Goal: Contribute content

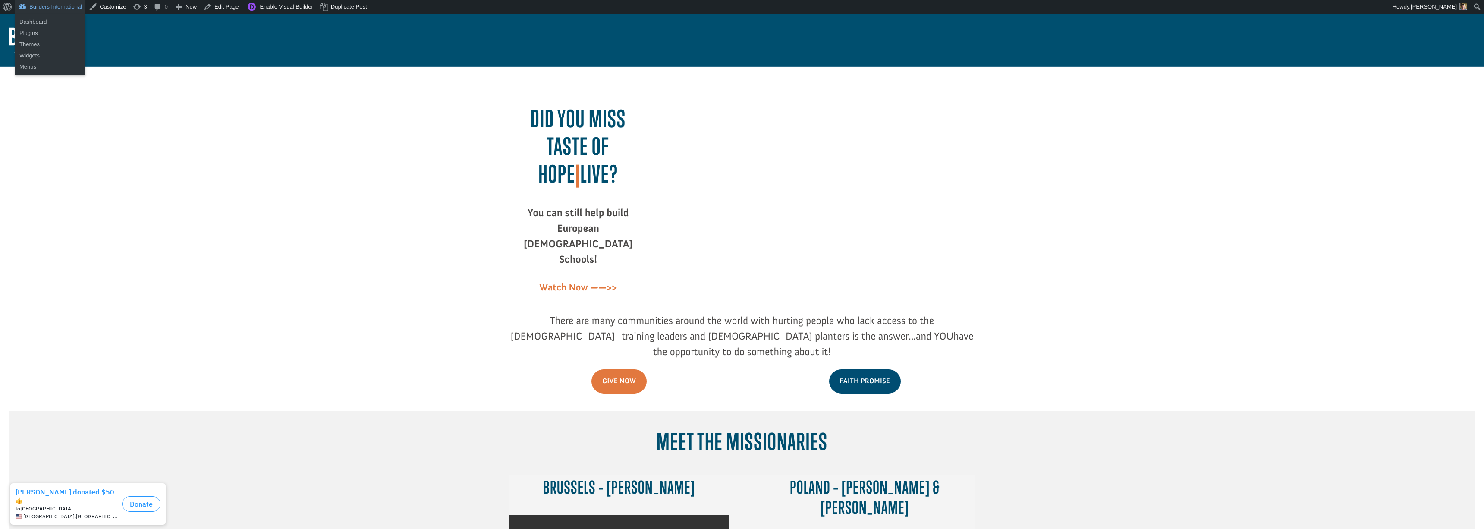
click at [57, 5] on link "Builders International" at bounding box center [50, 7] width 70 height 14
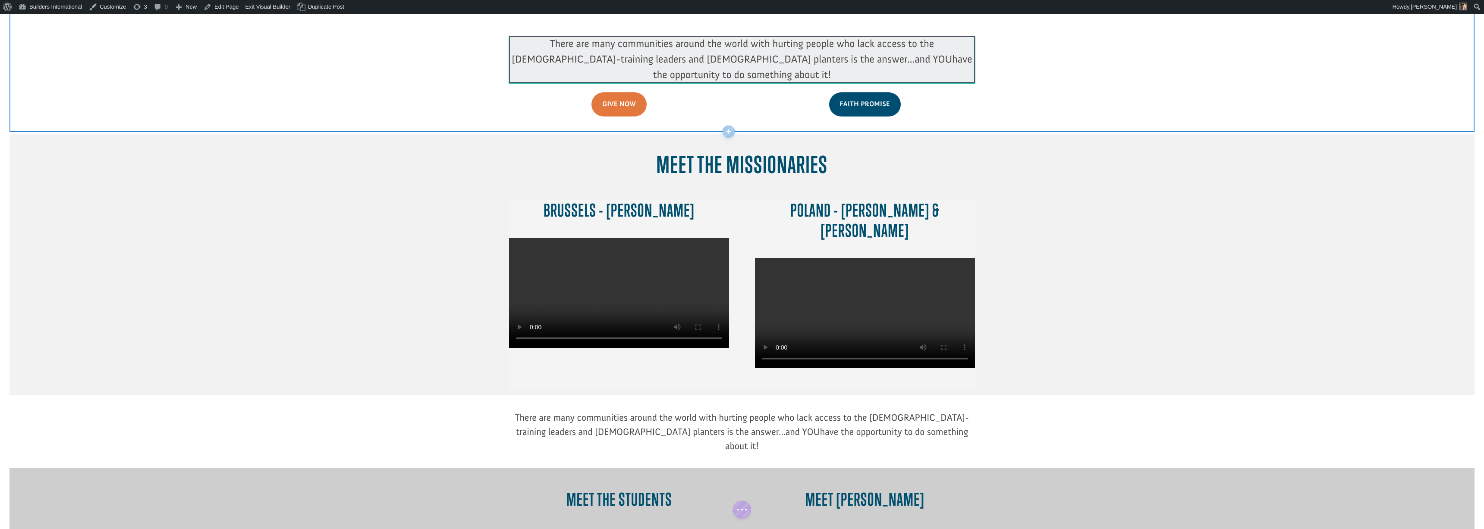
scroll to position [286, 0]
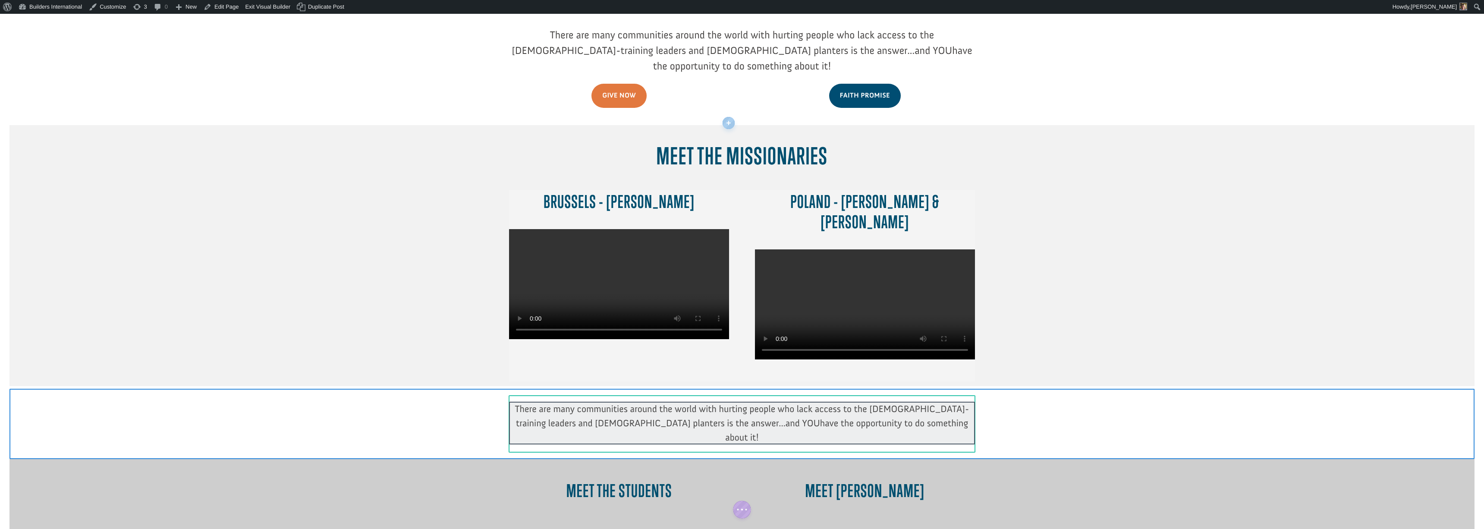
click at [623, 402] on div at bounding box center [742, 423] width 466 height 43
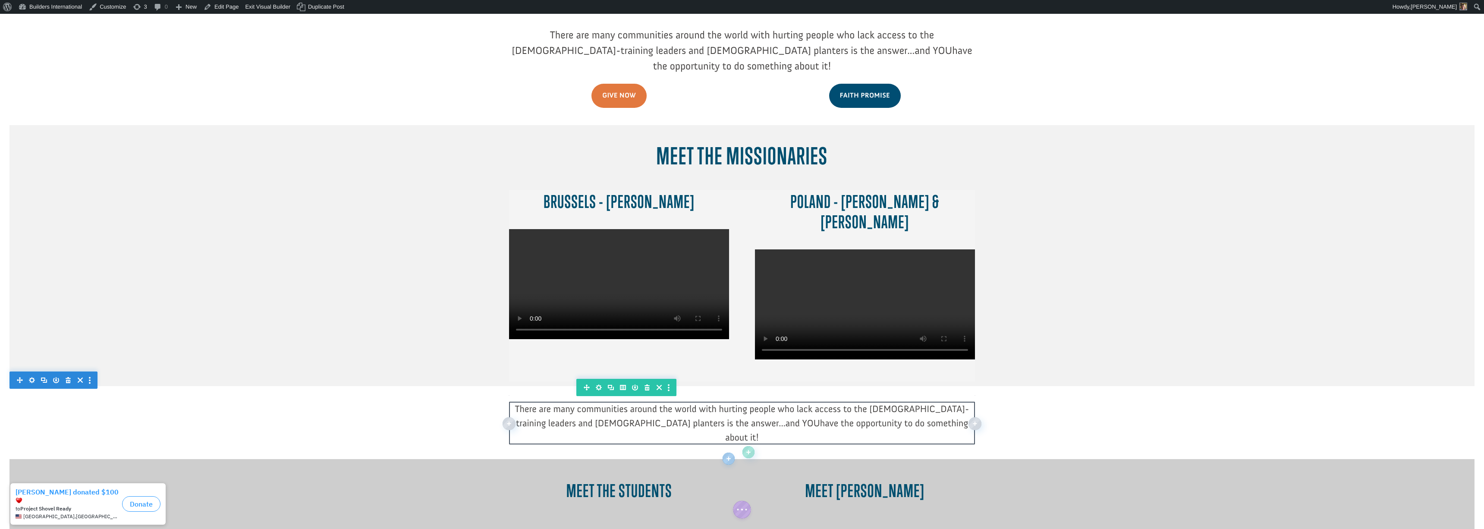
drag, startPoint x: 925, startPoint y: 382, endPoint x: 843, endPoint y: 378, distance: 82.5
click at [842, 402] on div "There are many communities around the world with hurting people who lack access…" at bounding box center [742, 423] width 466 height 43
drag, startPoint x: 926, startPoint y: 381, endPoint x: 535, endPoint y: 359, distance: 391.5
click at [535, 395] on div "There are many communities around the world with hurting people who lack access…" at bounding box center [742, 423] width 466 height 57
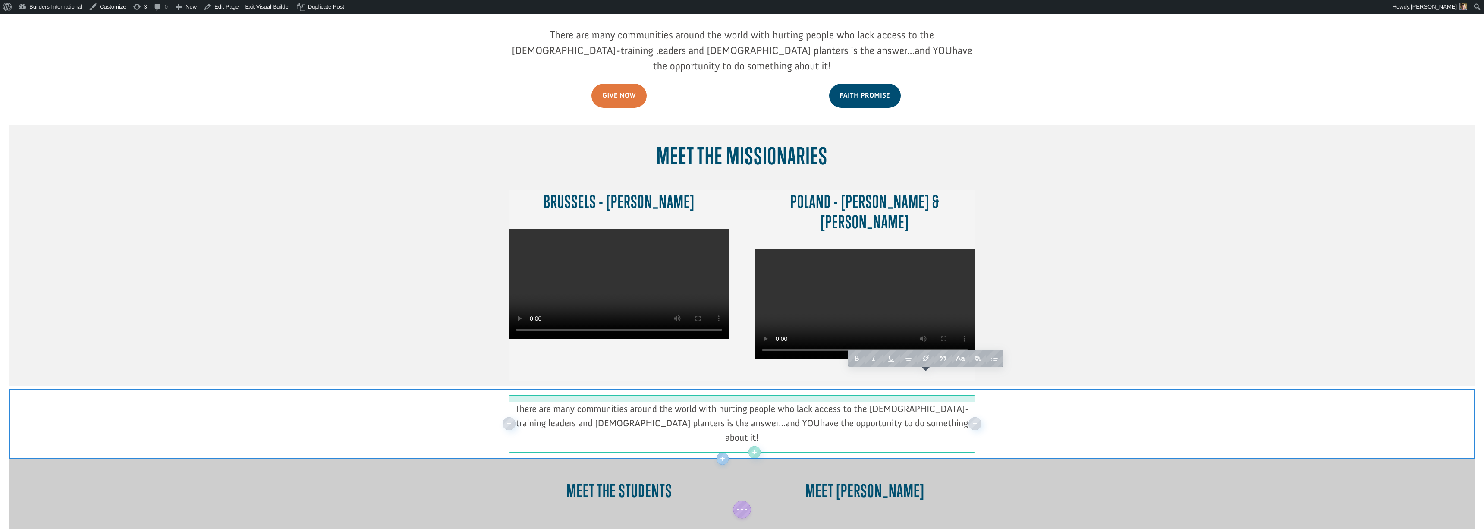
paste div
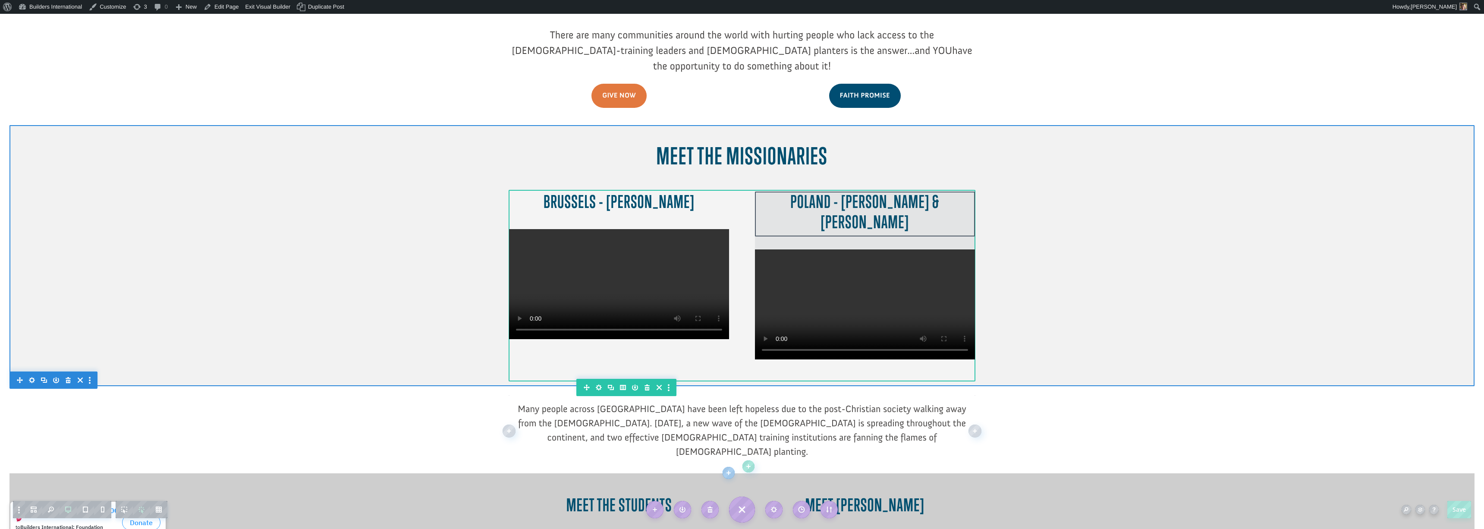
click at [830, 192] on div at bounding box center [865, 220] width 220 height 57
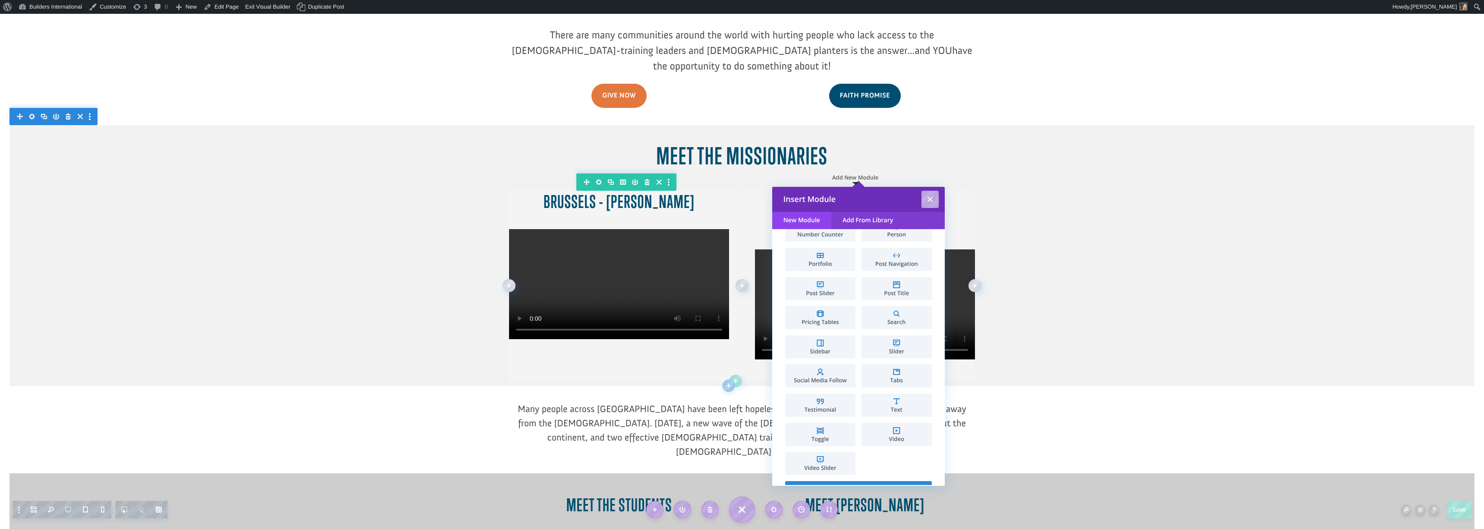
scroll to position [374, 0]
click at [885, 391] on li "Text" at bounding box center [897, 397] width 70 height 23
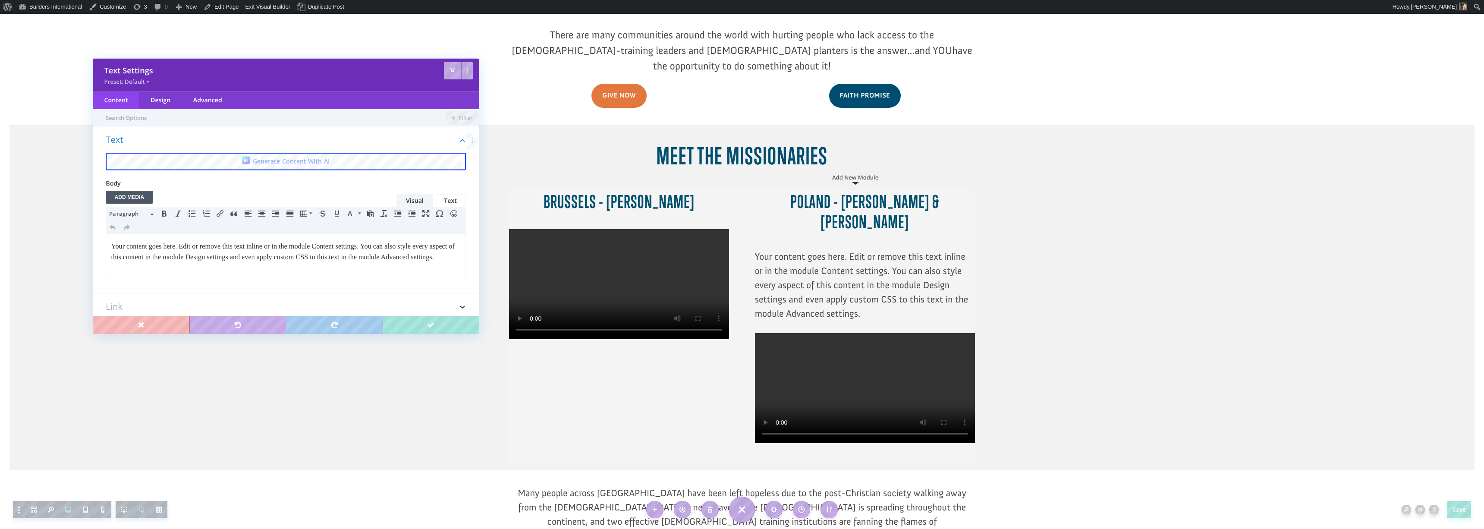
scroll to position [0, 0]
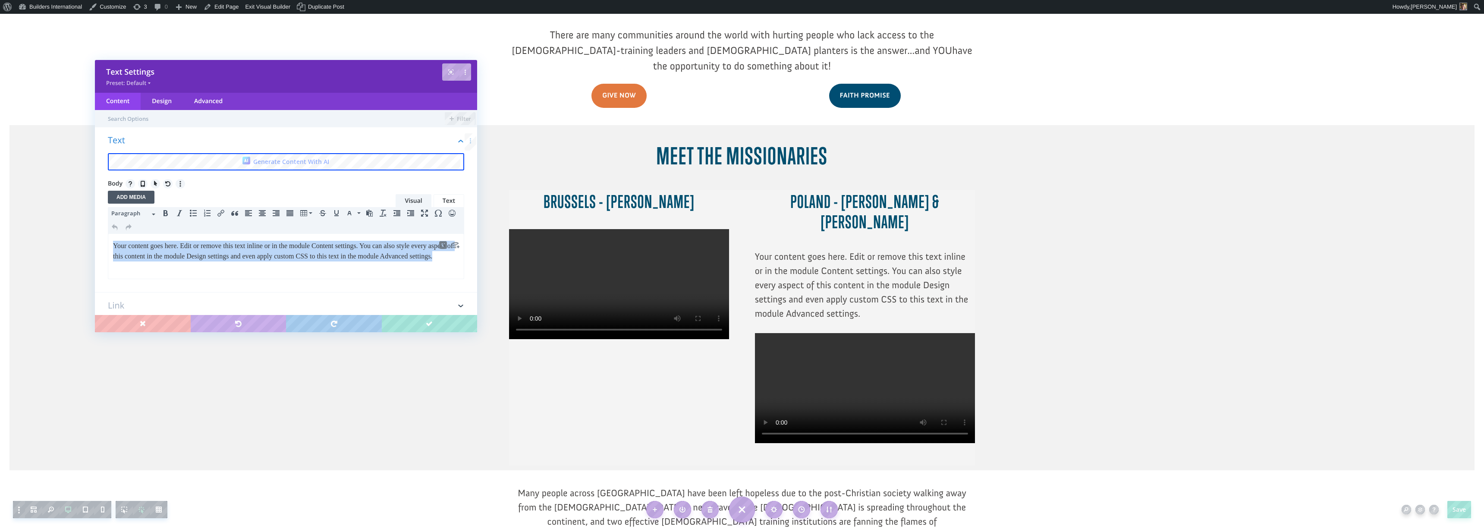
drag, startPoint x: 188, startPoint y: 266, endPoint x: 104, endPoint y: 224, distance: 94.3
click at [108, 234] on html "Your content goes here. Edit or remove this text inline or in the module Conten…" at bounding box center [286, 251] width 356 height 35
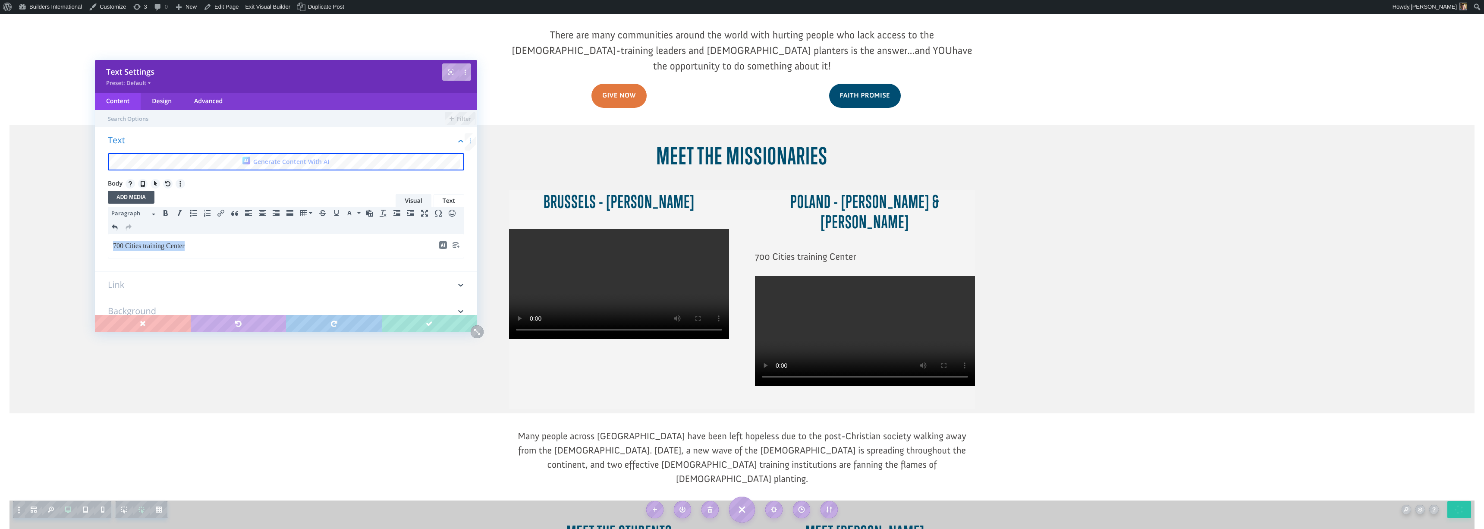
drag, startPoint x: 195, startPoint y: 245, endPoint x: 124, endPoint y: 239, distance: 71.0
click at [108, 242] on html "700 Cities training Center" at bounding box center [286, 246] width 356 height 24
click at [261, 214] on icon "Align center" at bounding box center [262, 213] width 7 height 7
click at [153, 216] on button "Paragraph" at bounding box center [133, 214] width 51 height 14
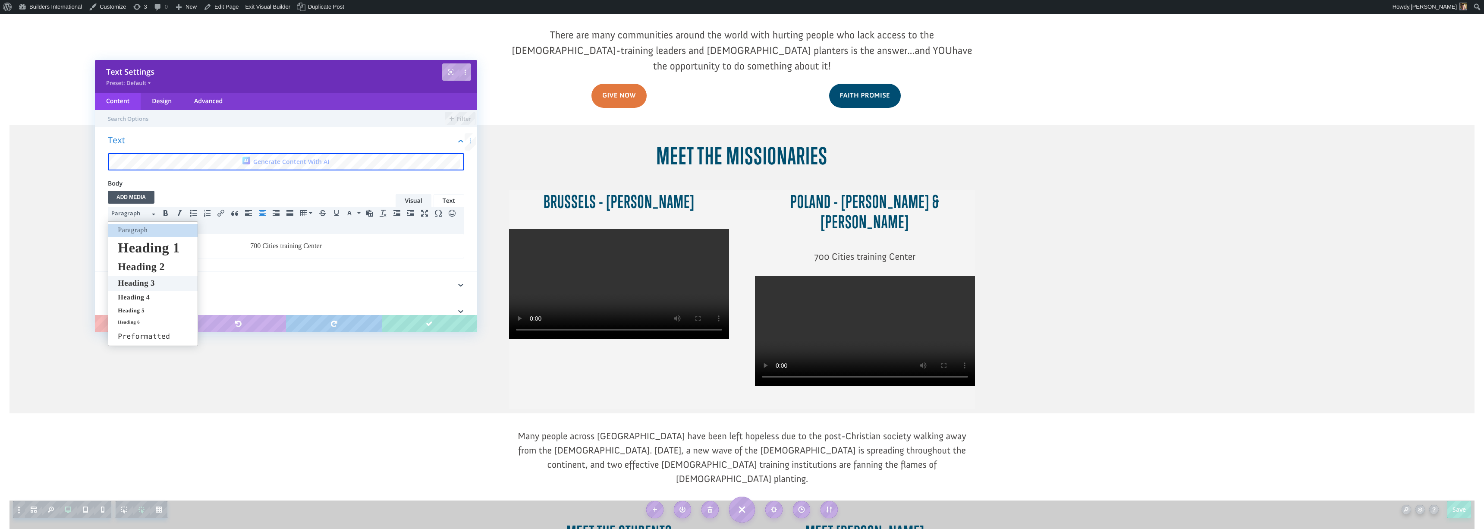
click at [148, 285] on span "Heading 3" at bounding box center [136, 283] width 39 height 9
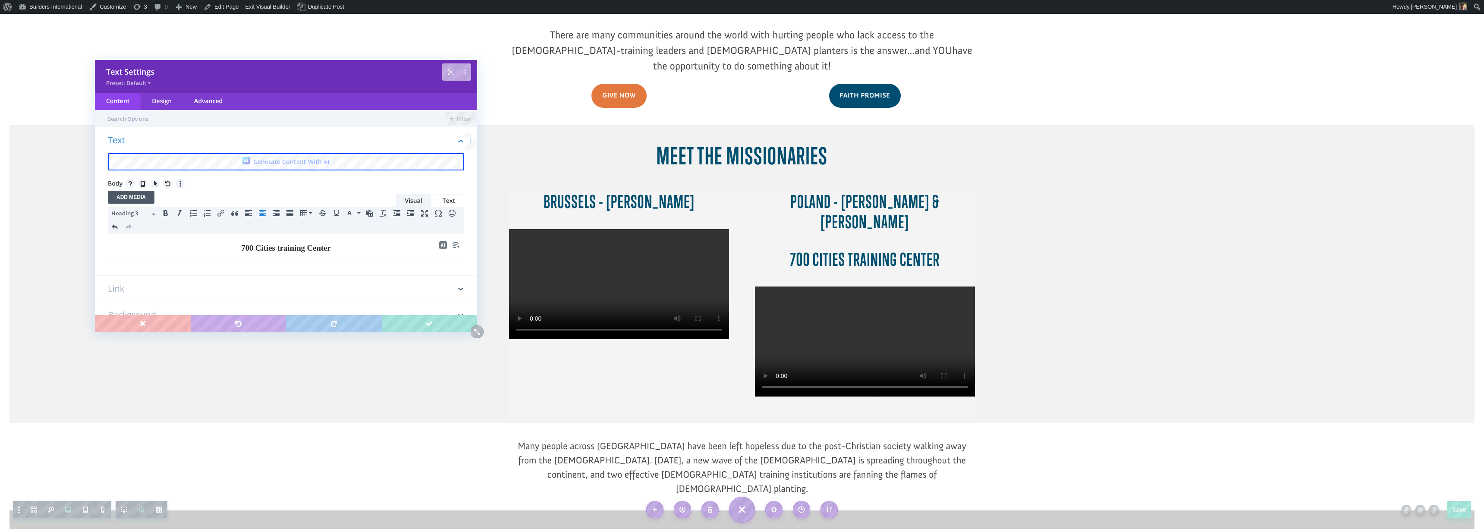
click at [152, 210] on button "Heading 3" at bounding box center [133, 214] width 51 height 14
click at [143, 228] on span "Paragraph" at bounding box center [132, 230] width 31 height 7
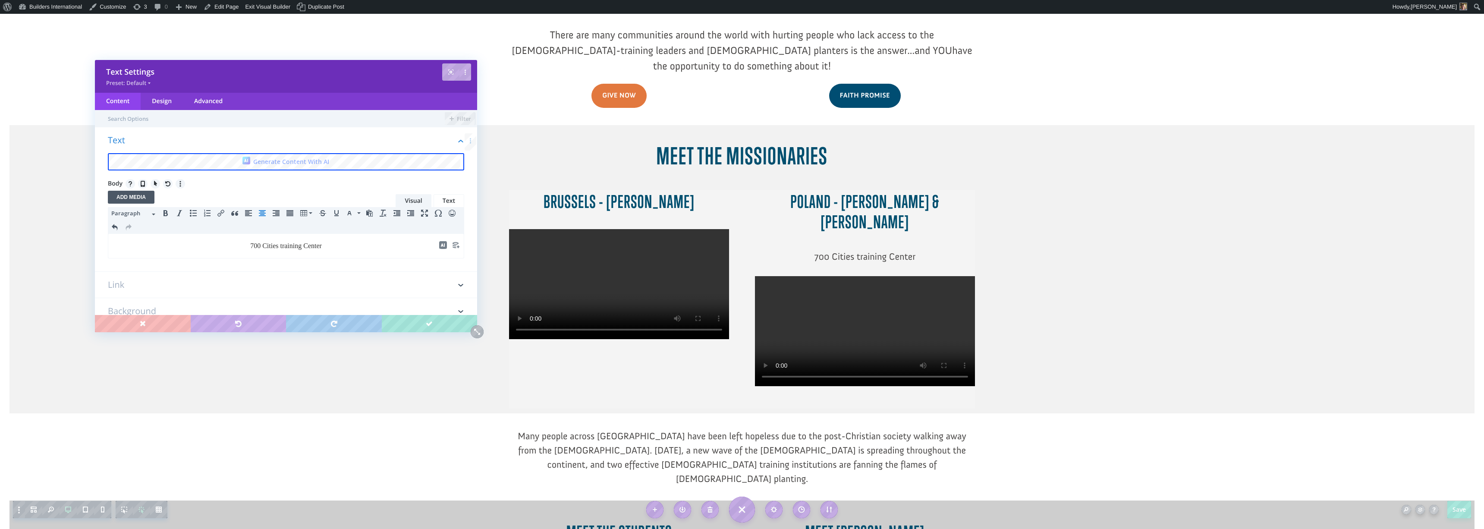
click at [279, 243] on p "700 Cities training Center" at bounding box center [286, 246] width 346 height 10
click at [280, 243] on p "700 Cities training Center" at bounding box center [286, 246] width 346 height 10
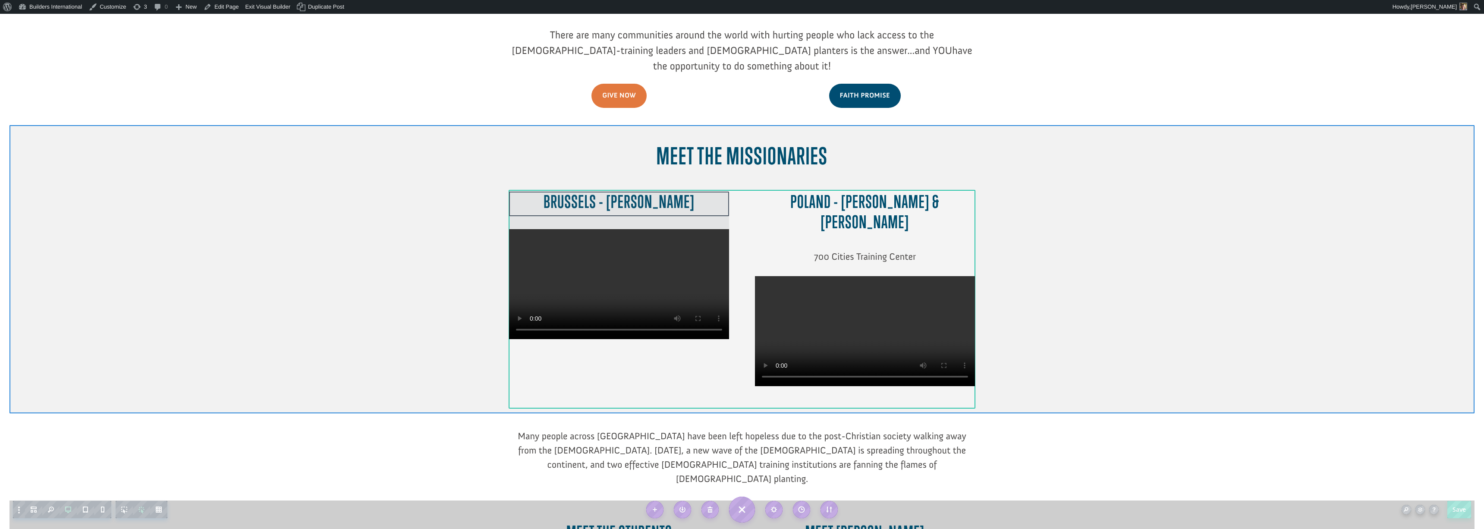
click at [610, 192] on div at bounding box center [619, 210] width 220 height 37
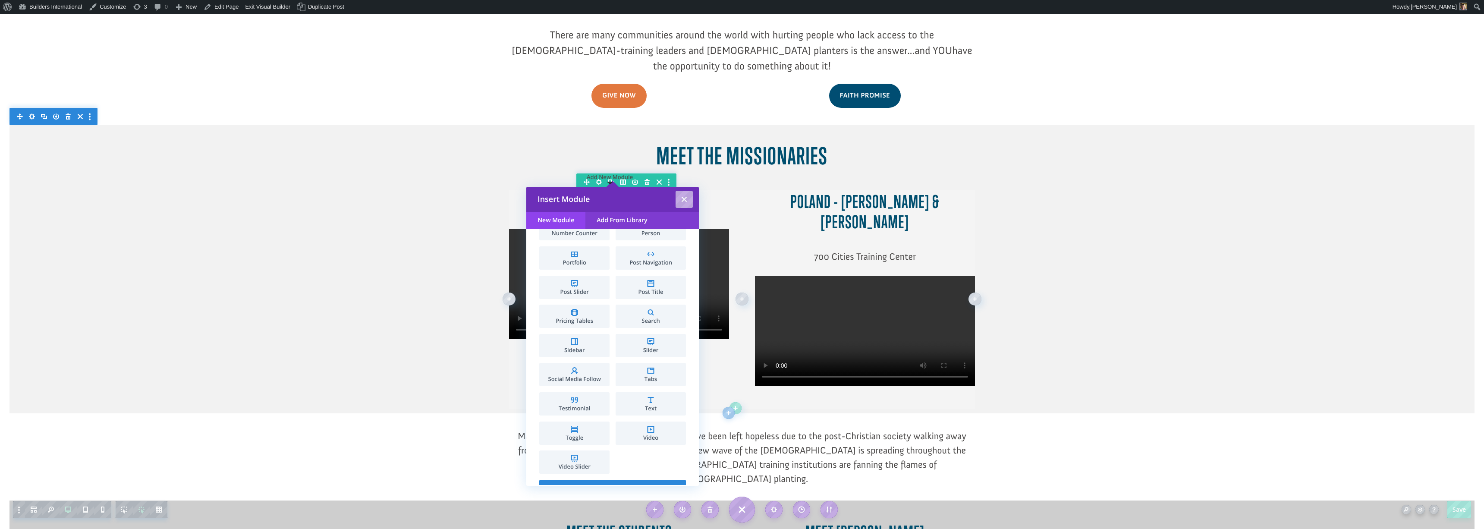
scroll to position [368, 0]
click at [640, 402] on li "Text" at bounding box center [651, 402] width 70 height 23
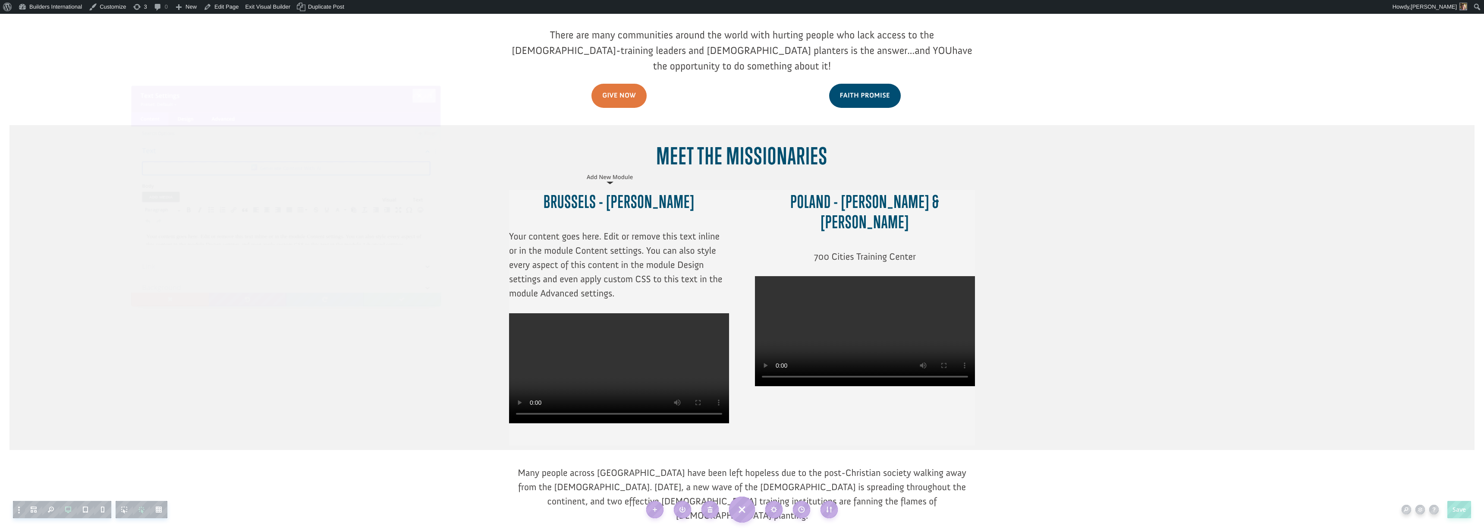
scroll to position [0, 0]
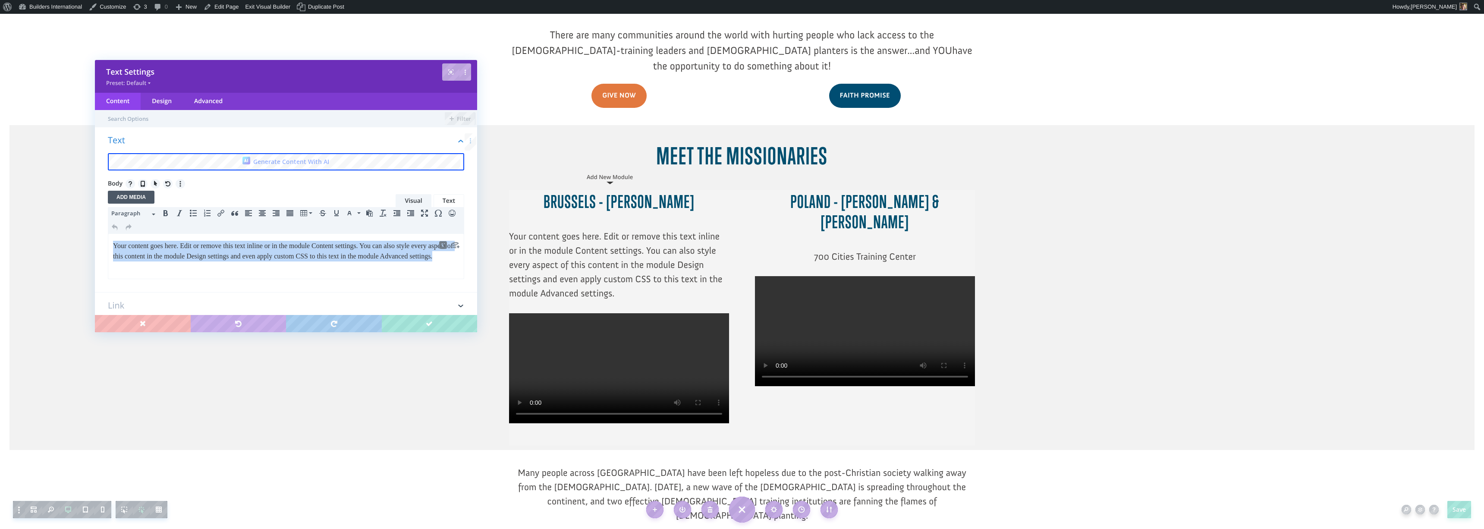
drag, startPoint x: 177, startPoint y: 264, endPoint x: 119, endPoint y: 236, distance: 64.8
click at [119, 236] on html "Your content goes here. Edit or remove this text inline or in the module Conten…" at bounding box center [286, 251] width 356 height 35
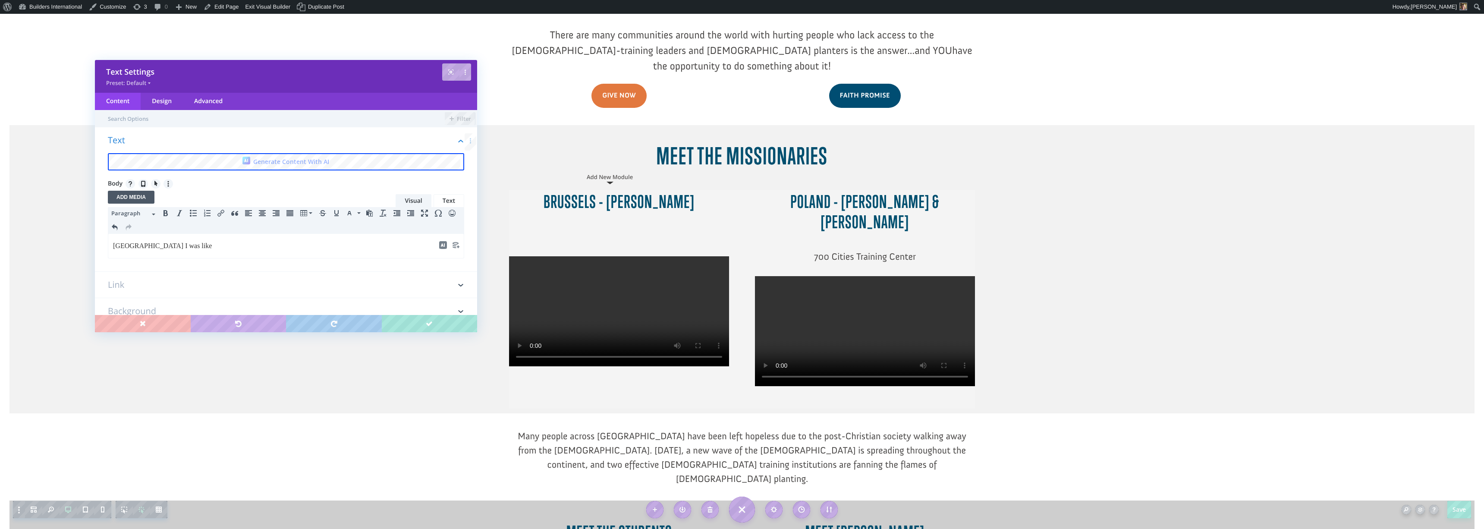
click at [211, 260] on div "p Powered by Tiny" at bounding box center [286, 262] width 356 height 8
click at [249, 245] on p "Continental theological seminary I was like" at bounding box center [286, 246] width 346 height 10
click at [217, 256] on html "Continental theological seminary" at bounding box center [286, 246] width 356 height 24
drag, startPoint x: 189, startPoint y: 244, endPoint x: 194, endPoint y: 240, distance: 6.5
click at [189, 244] on p "Continental theological seminary" at bounding box center [286, 246] width 346 height 10
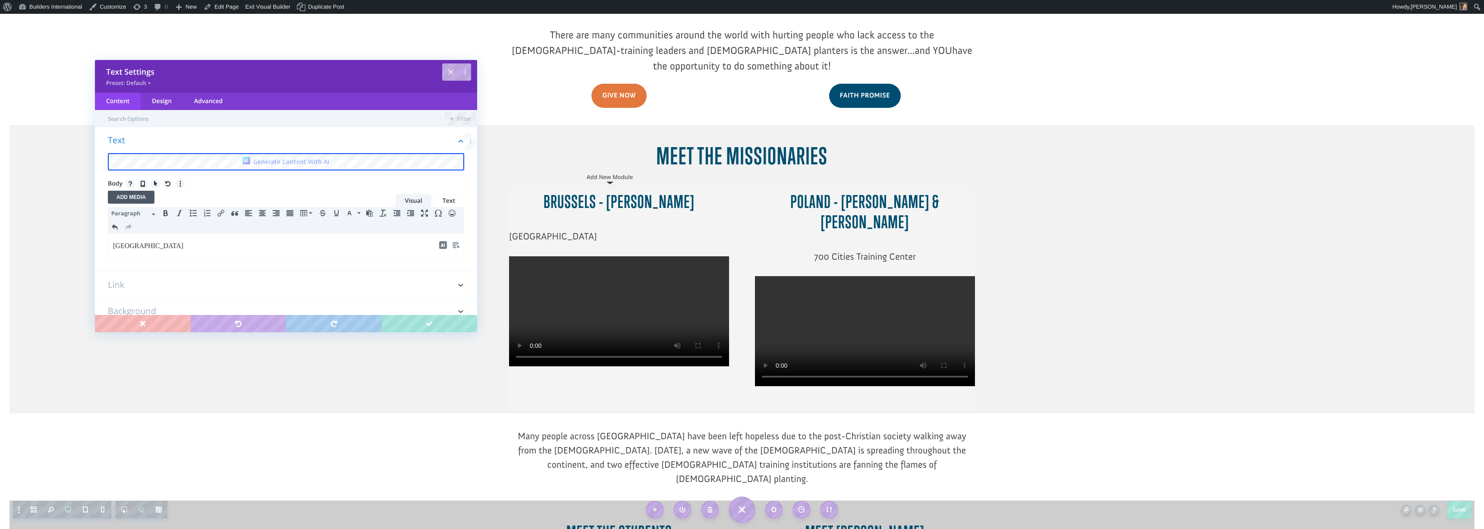
click at [154, 247] on p "Continental theological Seminary" at bounding box center [286, 246] width 346 height 10
click at [266, 213] on button "Align center" at bounding box center [262, 213] width 14 height 12
click at [334, 250] on p "Continental T get out of here that's good. That's perfect. Oh myheological Semi…" at bounding box center [286, 246] width 346 height 10
click at [349, 245] on p "Continental T get out of here that's good. That's perfect. Oh myheological Semi…" at bounding box center [286, 246] width 346 height 10
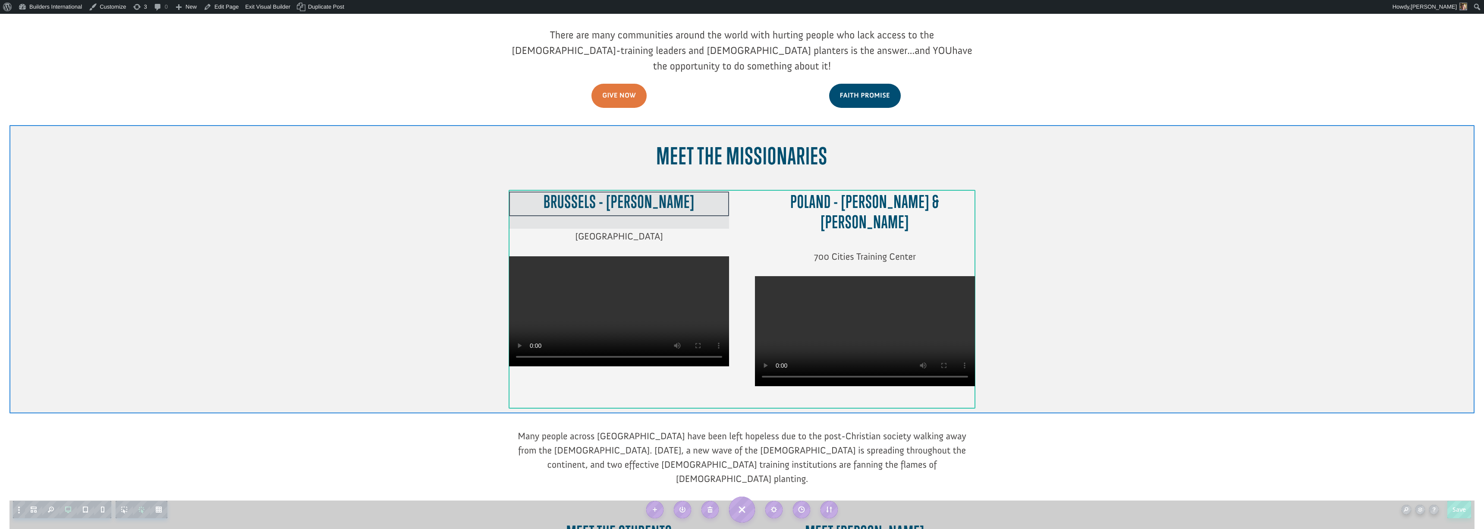
click at [596, 192] on div at bounding box center [619, 210] width 220 height 37
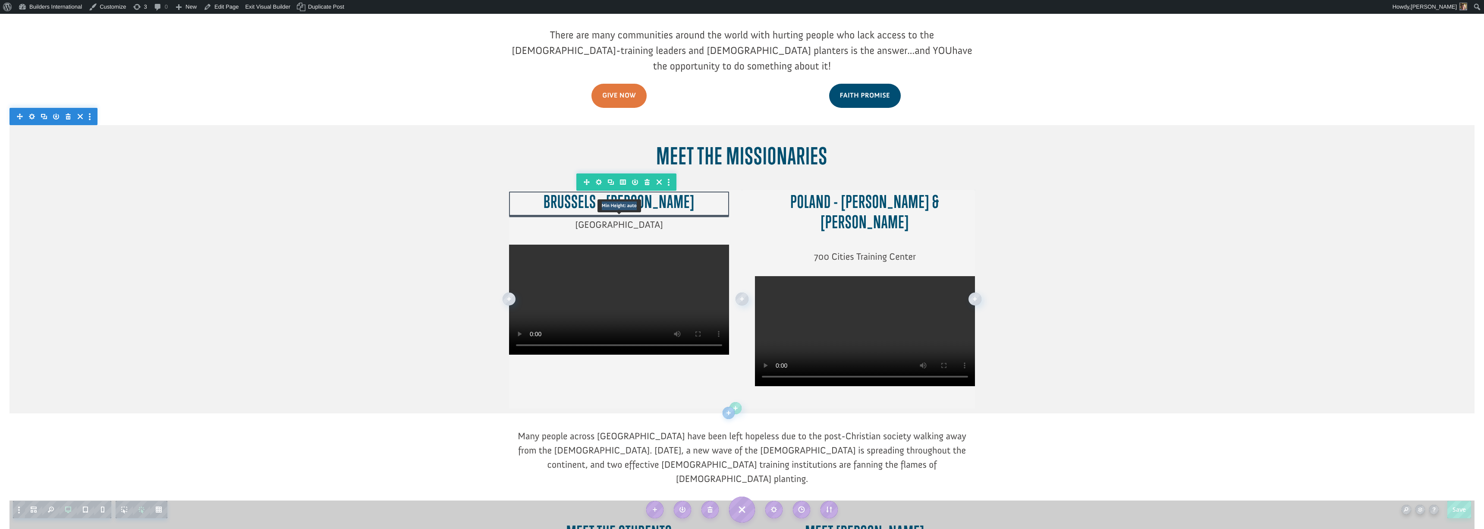
drag, startPoint x: 594, startPoint y: 192, endPoint x: 594, endPoint y: 182, distance: 9.9
click at [594, 192] on div "Brussels - Dr. Dimitrov Min Height: auto Min Height: auto Width: auto Width: au…" at bounding box center [619, 204] width 220 height 25
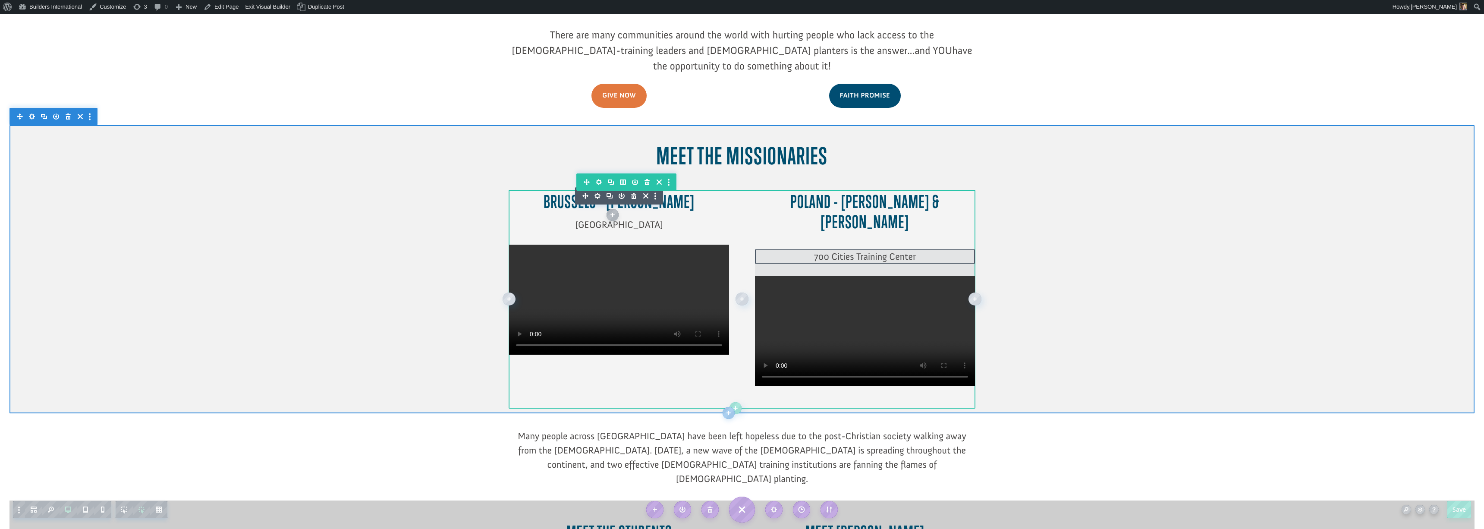
click at [835, 249] on div at bounding box center [865, 262] width 220 height 27
click at [797, 192] on div at bounding box center [865, 220] width 220 height 57
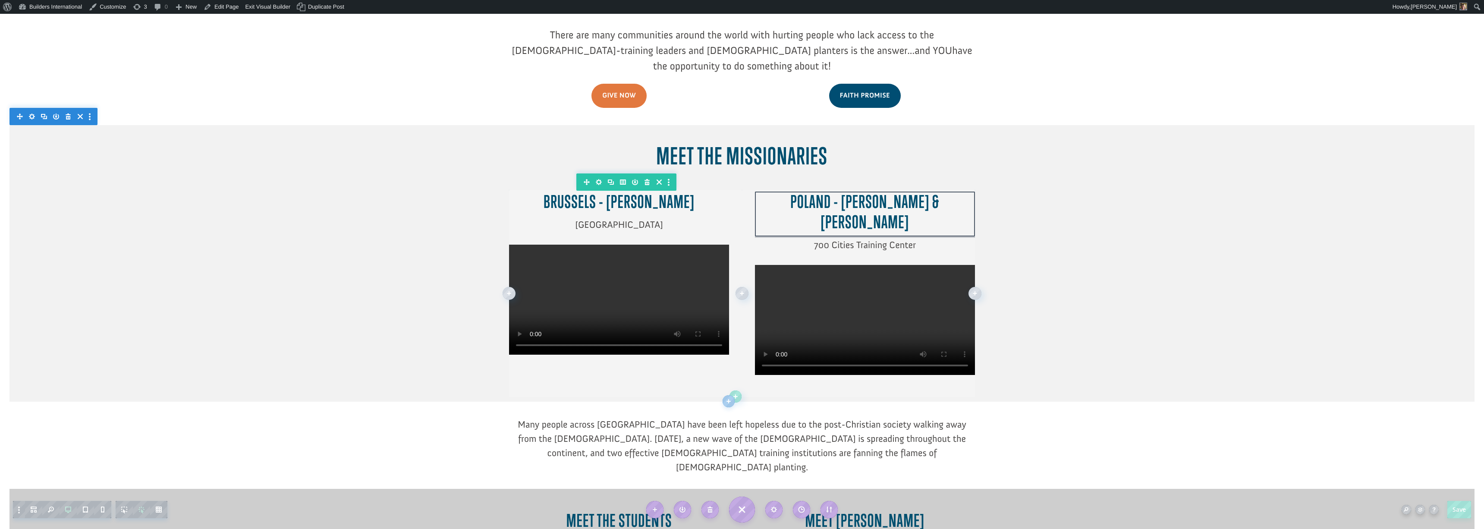
drag, startPoint x: 794, startPoint y: 190, endPoint x: 793, endPoint y: 179, distance: 11.3
click at [793, 192] on div "Poland - Earl & Tammie Shorrocks Min Height: auto Min Height: auto Width: auto …" at bounding box center [865, 214] width 220 height 45
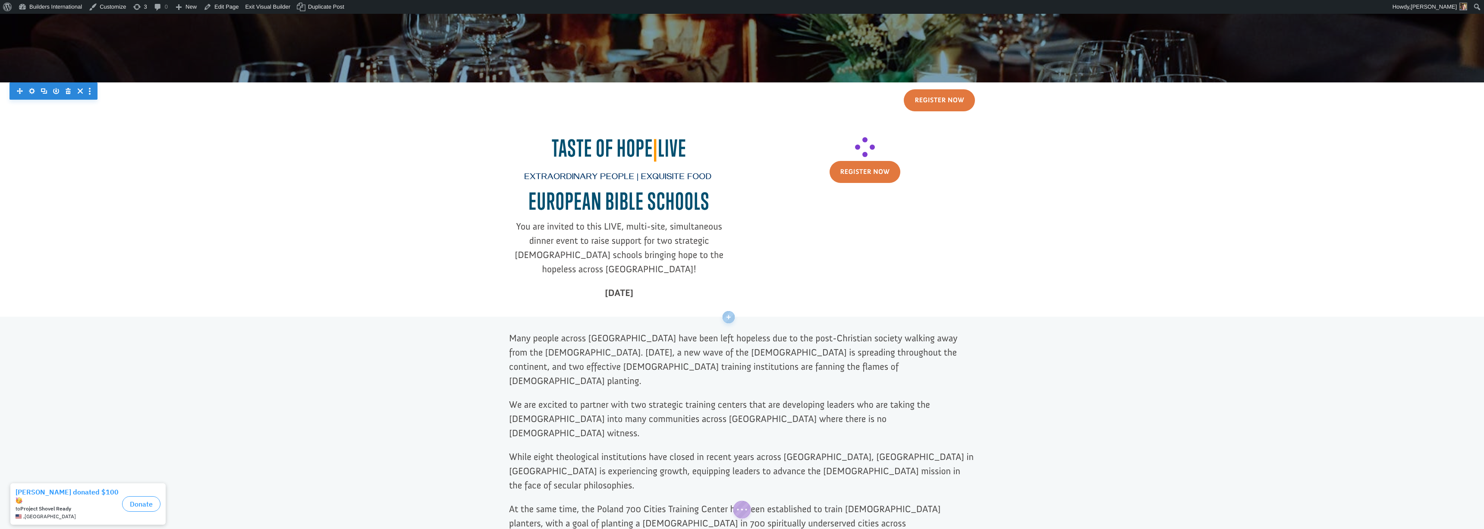
scroll to position [199, 0]
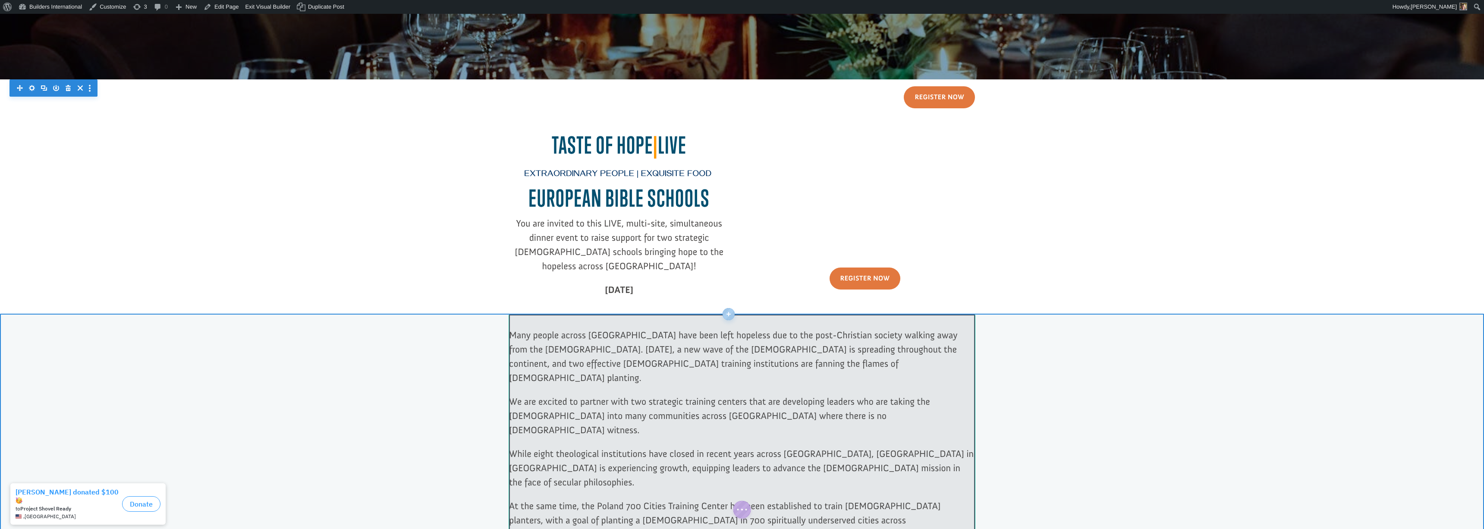
click at [512, 330] on div at bounding box center [742, 458] width 466 height 287
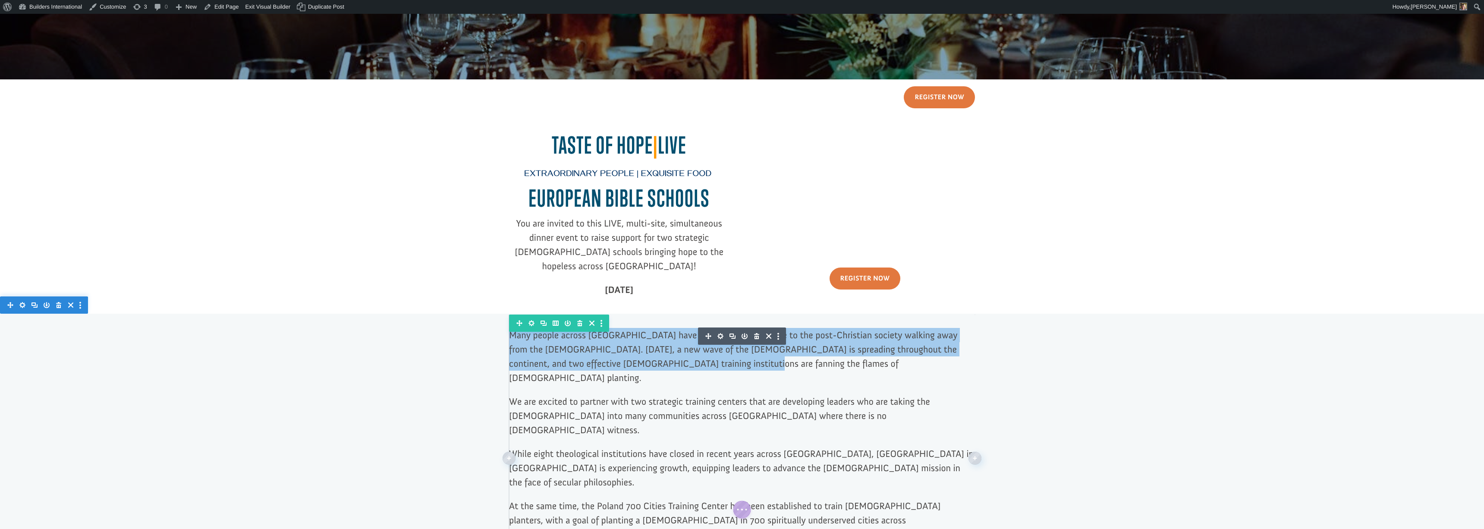
drag, startPoint x: 675, startPoint y: 364, endPoint x: 509, endPoint y: 327, distance: 170.1
click at [509, 327] on div "Many people across [GEOGRAPHIC_DATA] have been left hopeless due to the post-Ch…" at bounding box center [742, 458] width 466 height 287
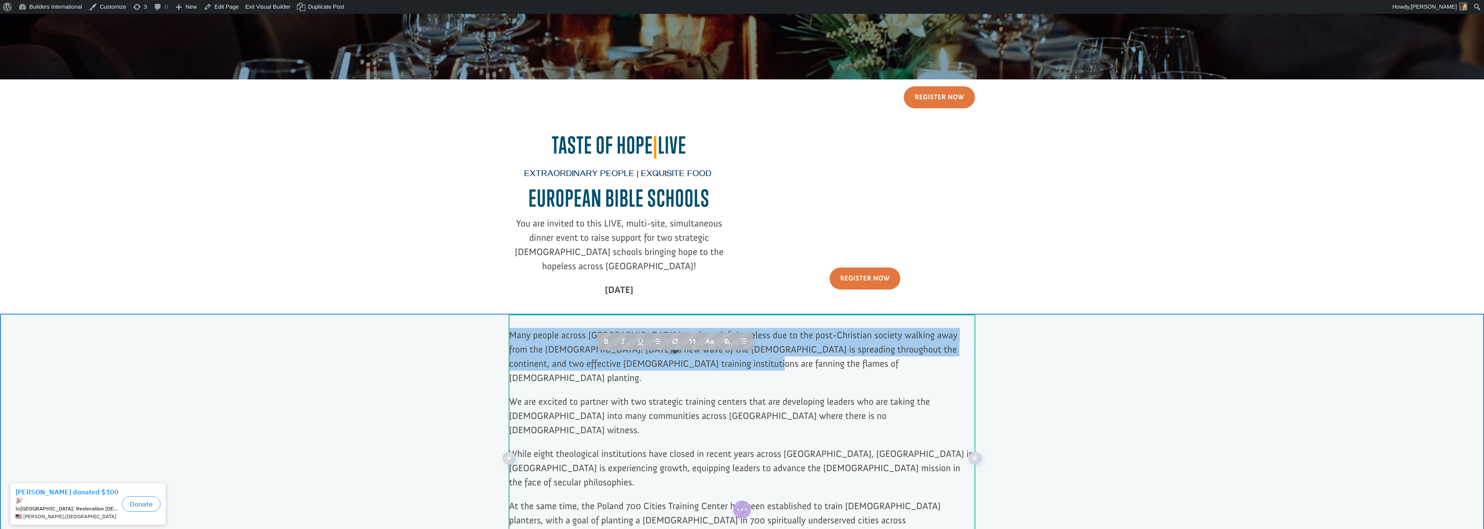
copy span "Many people across [GEOGRAPHIC_DATA] have been left hopeless due to the post-Ch…"
